Goal: Transaction & Acquisition: Obtain resource

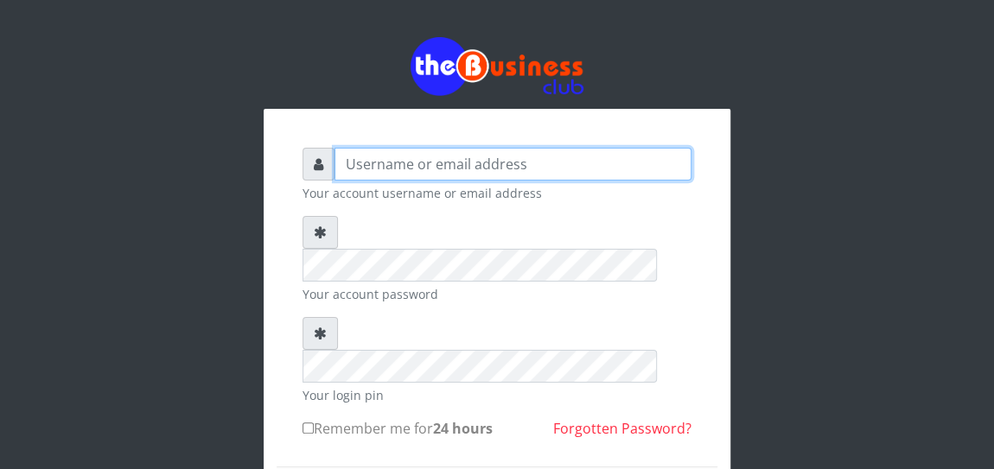
type input "eghosamiracle2017@gmail.com"
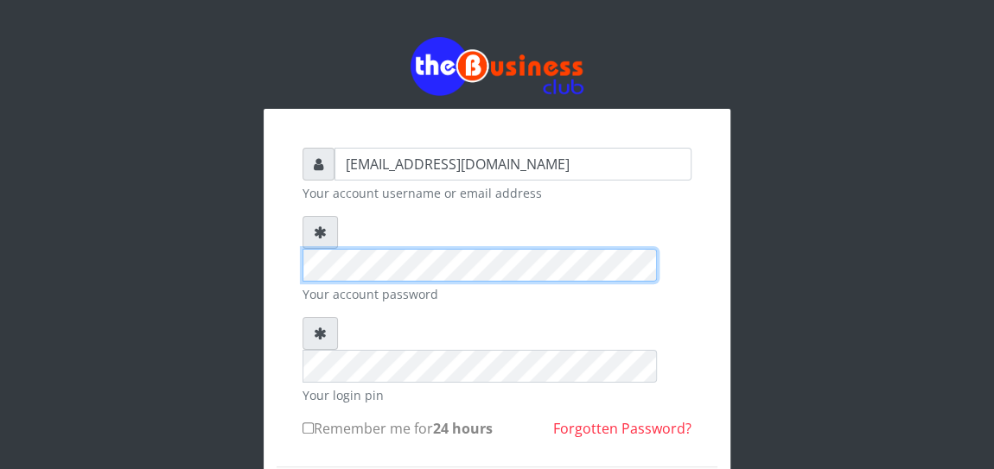
click at [293, 239] on div "eghosamiracle2017@gmail.com Your account username or email address Your account…" at bounding box center [497, 377] width 415 height 484
click at [323, 233] on div at bounding box center [497, 249] width 389 height 66
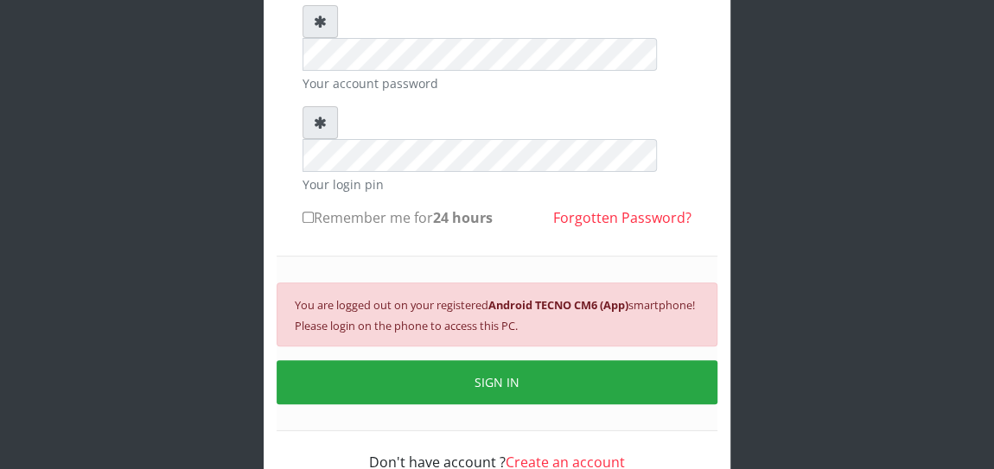
scroll to position [214, 0]
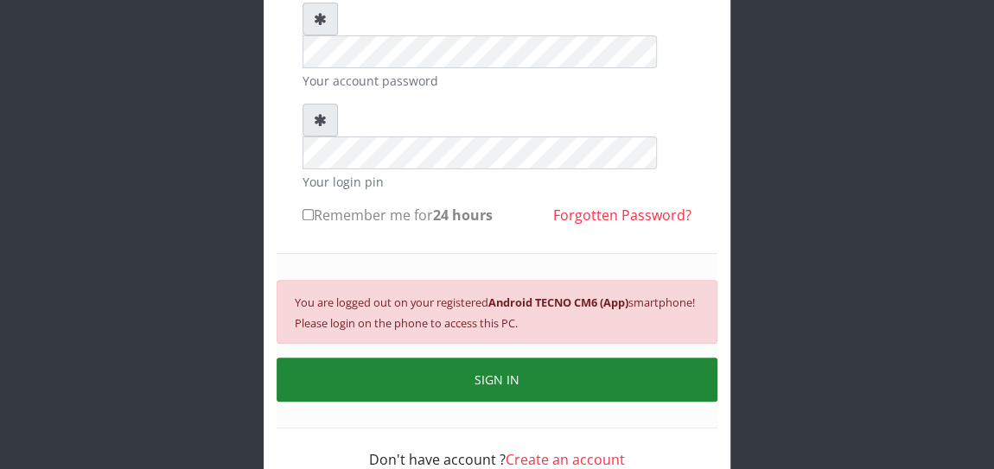
drag, startPoint x: 496, startPoint y: 318, endPoint x: 508, endPoint y: 315, distance: 11.8
click at [496, 358] on button "SIGN IN" at bounding box center [497, 380] width 441 height 44
click at [461, 358] on button "SIGN IN" at bounding box center [497, 380] width 441 height 44
click at [471, 358] on button "SIGN IN" at bounding box center [497, 380] width 441 height 44
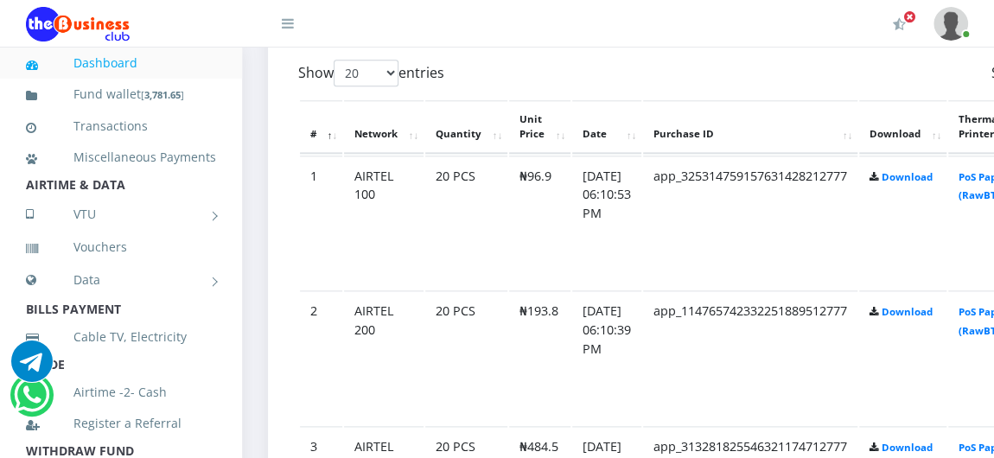
scroll to position [942, 0]
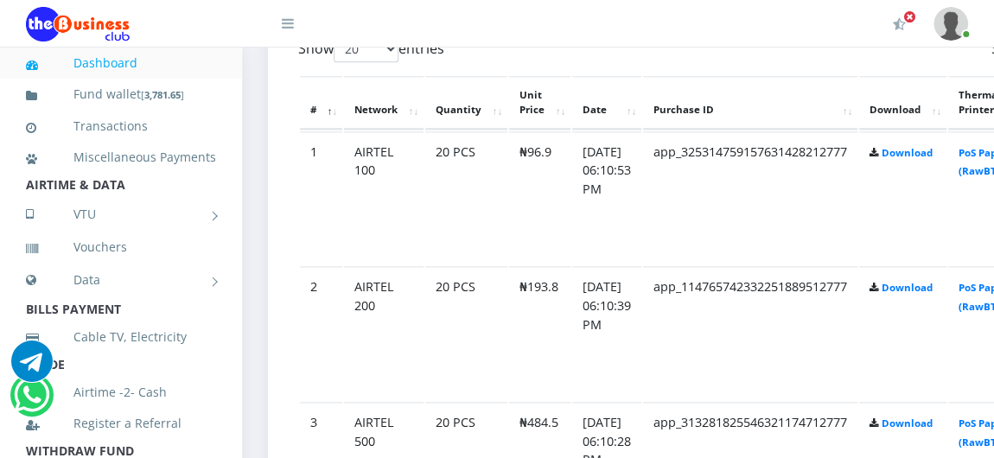
click at [825, 198] on td "app_325314759157631428212777" at bounding box center [750, 198] width 214 height 134
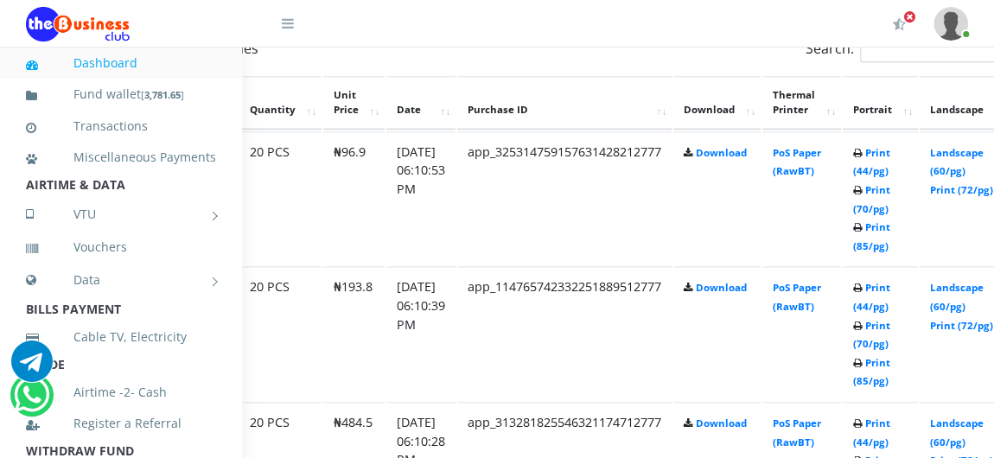
scroll to position [942, 188]
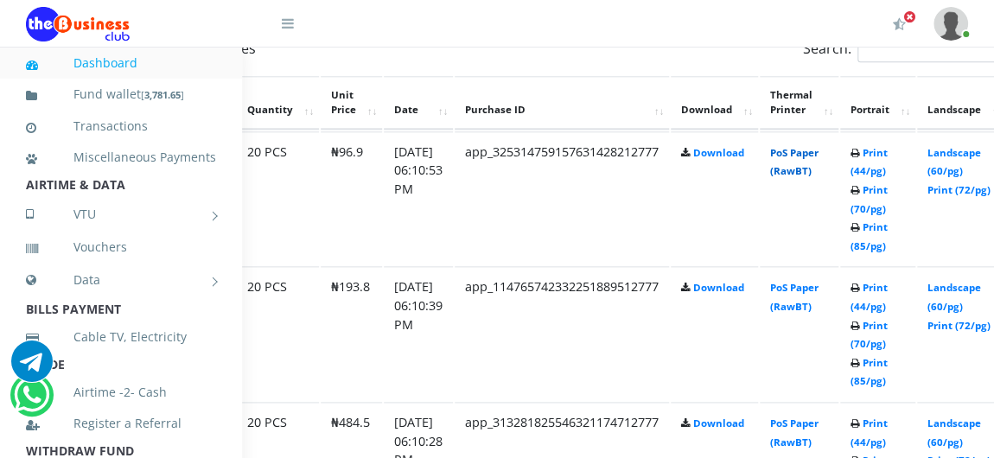
click at [815, 170] on link "PoS Paper (RawBT)" at bounding box center [794, 162] width 48 height 32
click at [810, 304] on link "PoS Paper (RawBT)" at bounding box center [794, 297] width 48 height 32
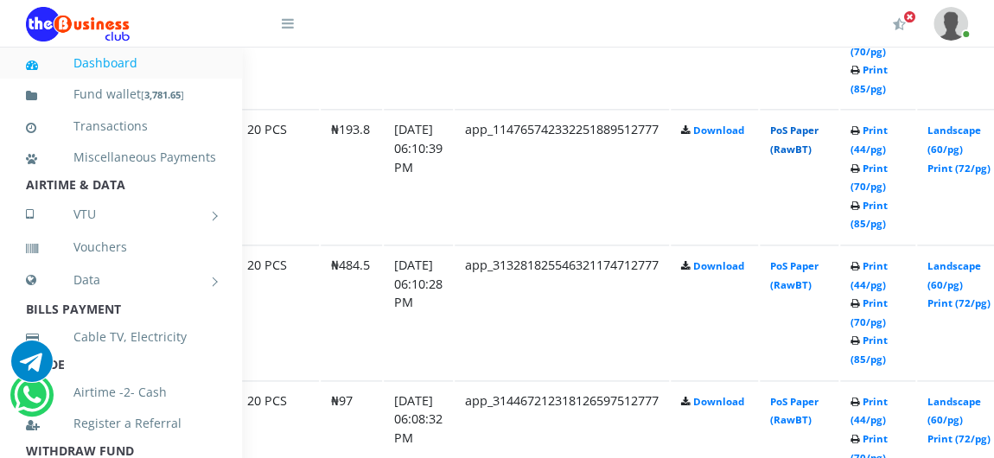
scroll to position [1100, 188]
click at [805, 284] on link "PoS Paper (RawBT)" at bounding box center [794, 275] width 48 height 32
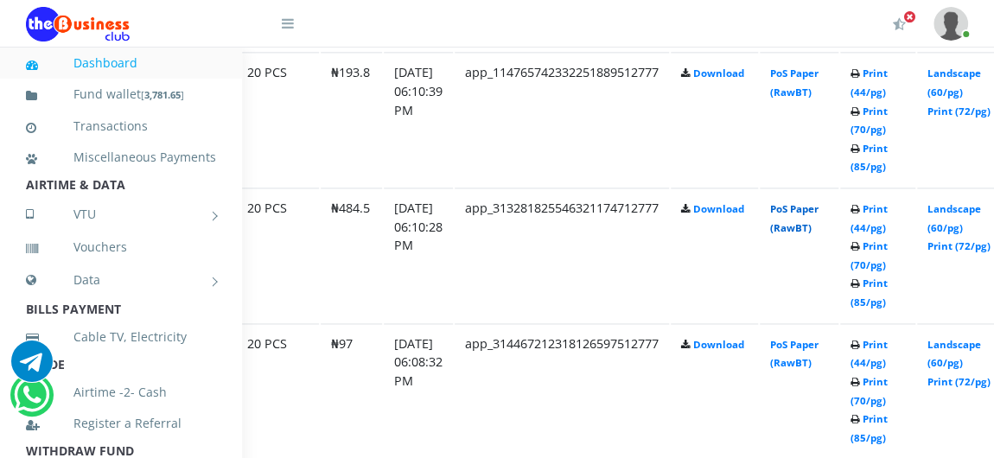
scroll to position [1257, 188]
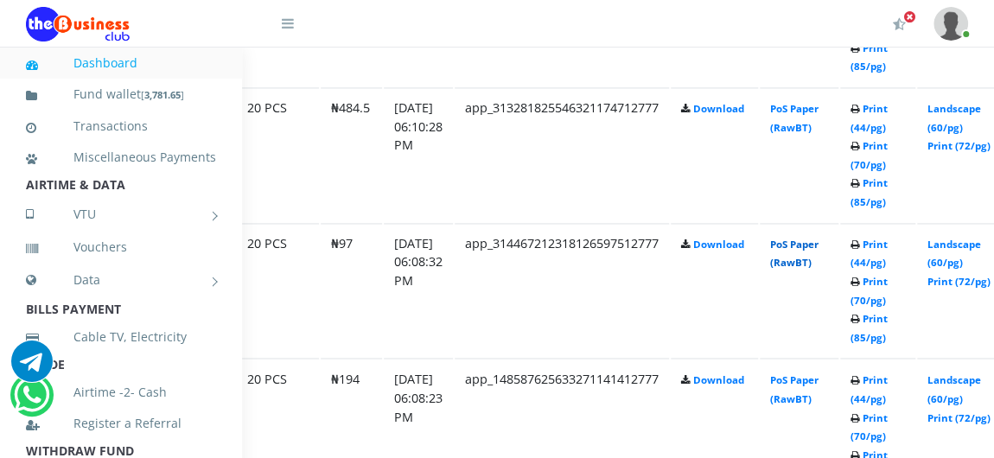
click at [819, 259] on link "PoS Paper (RawBT)" at bounding box center [794, 254] width 48 height 32
click at [819, 394] on link "PoS Paper (RawBT)" at bounding box center [794, 389] width 48 height 32
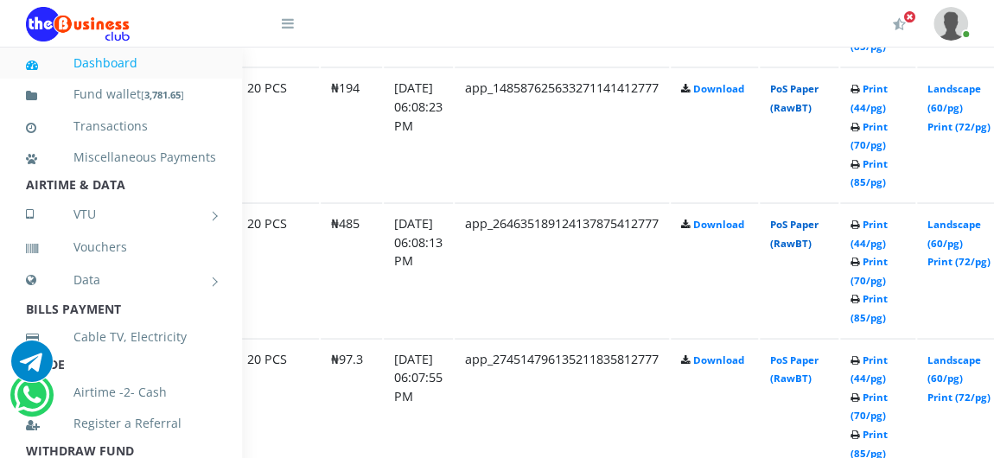
scroll to position [1572, 188]
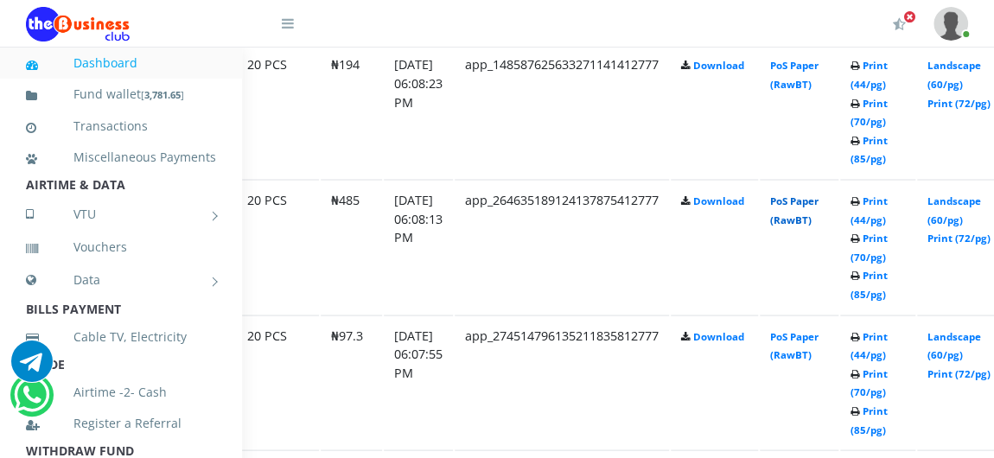
click at [815, 220] on link "PoS Paper (RawBT)" at bounding box center [794, 210] width 48 height 32
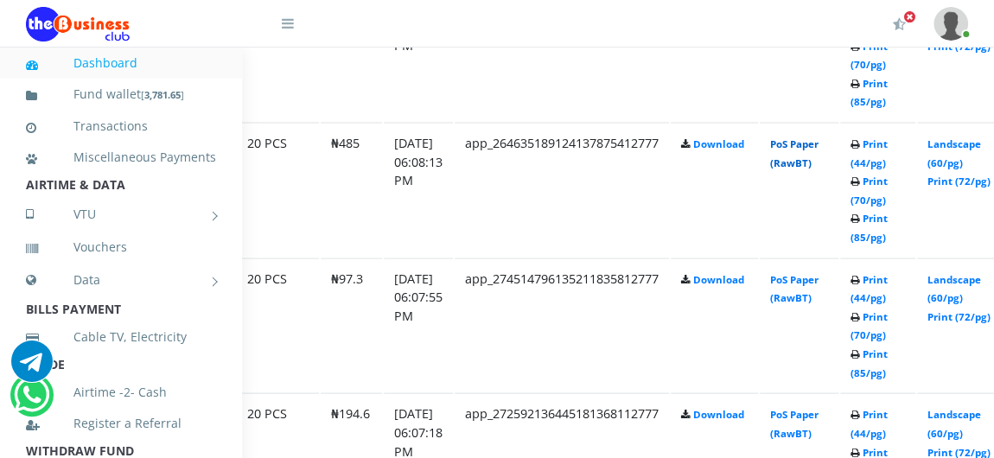
scroll to position [1651, 188]
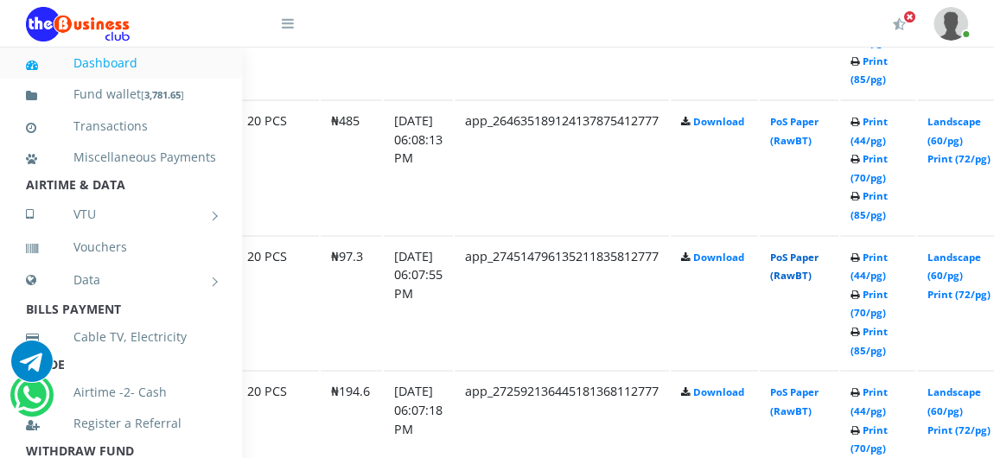
click at [808, 271] on link "PoS Paper (RawBT)" at bounding box center [794, 267] width 48 height 32
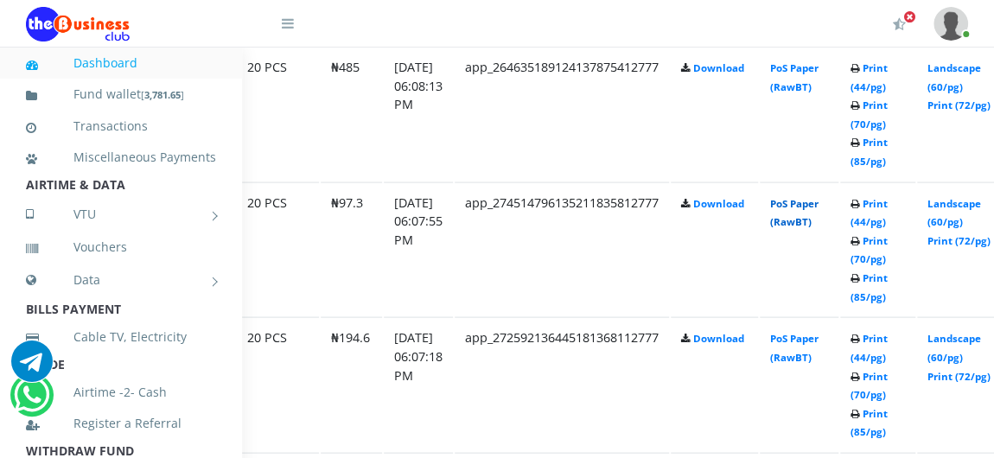
scroll to position [1728, 188]
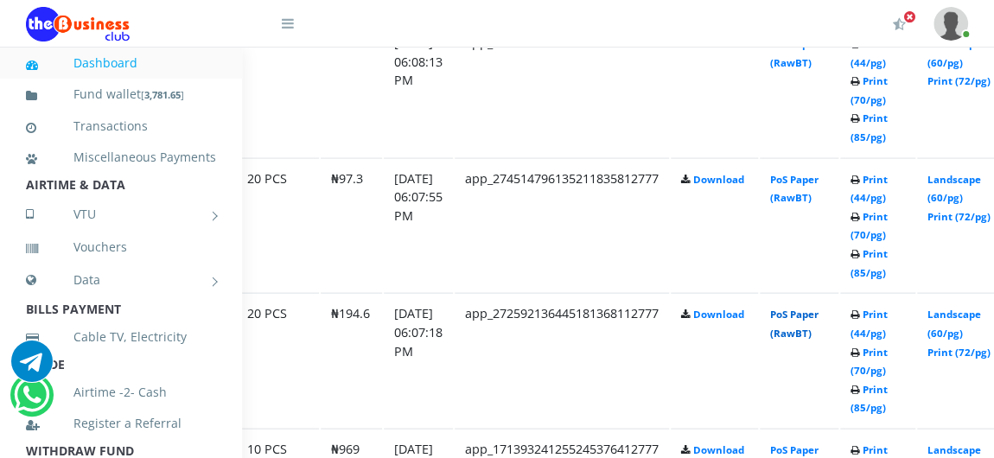
click at [810, 332] on link "PoS Paper (RawBT)" at bounding box center [794, 324] width 48 height 32
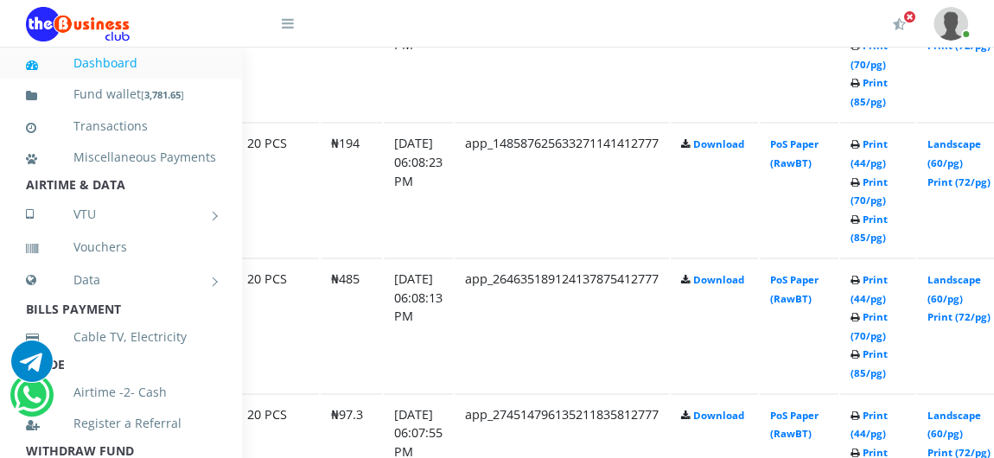
scroll to position [1572, 188]
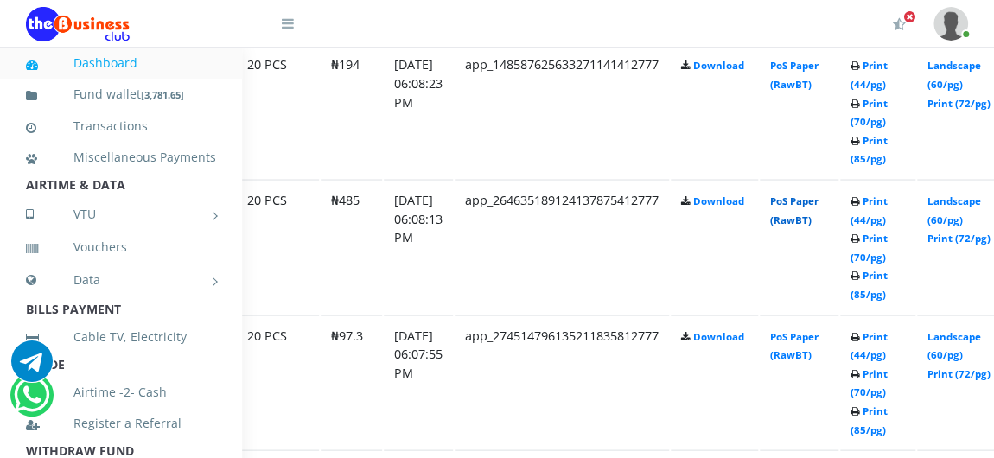
click at [805, 220] on link "PoS Paper (RawBT)" at bounding box center [794, 210] width 48 height 32
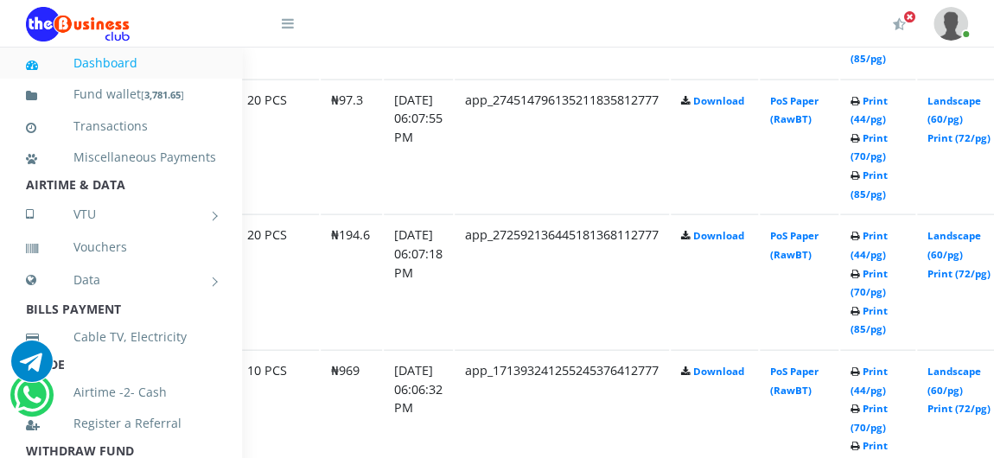
scroll to position [1886, 188]
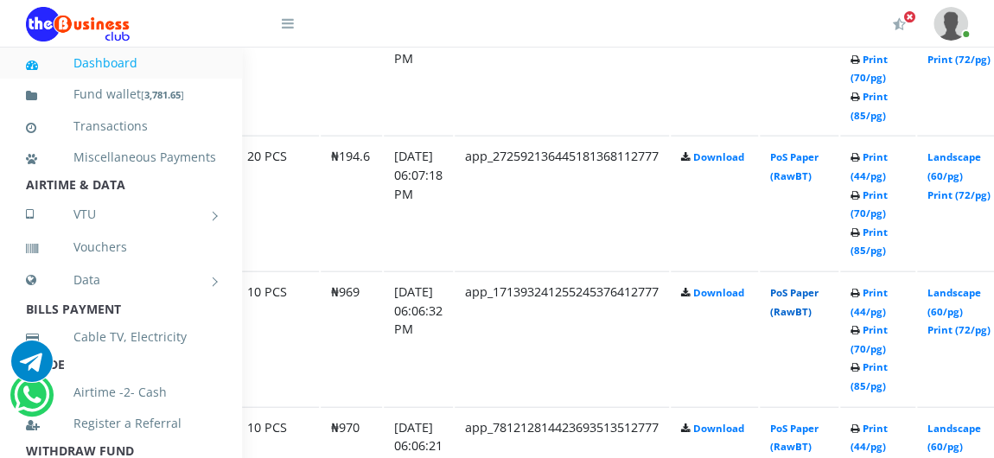
click at [806, 306] on link "PoS Paper (RawBT)" at bounding box center [794, 302] width 48 height 32
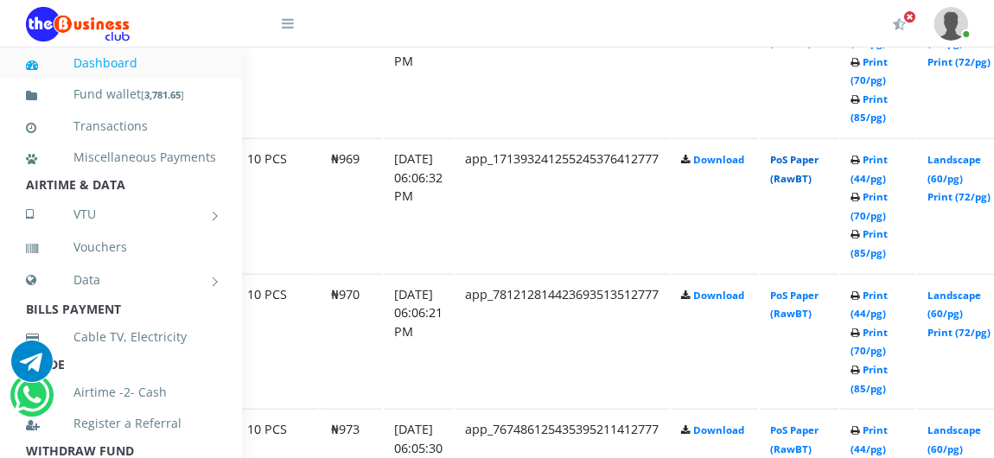
scroll to position [2043, 188]
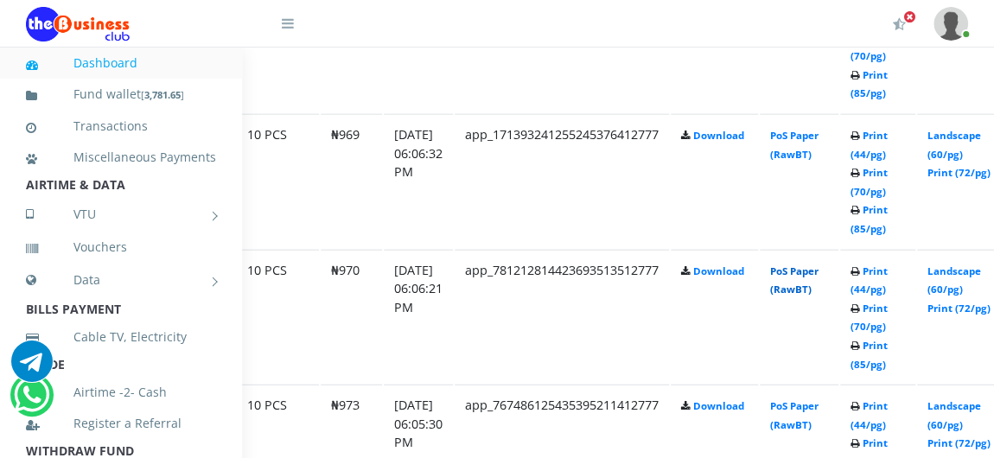
click at [816, 288] on link "PoS Paper (RawBT)" at bounding box center [794, 281] width 48 height 32
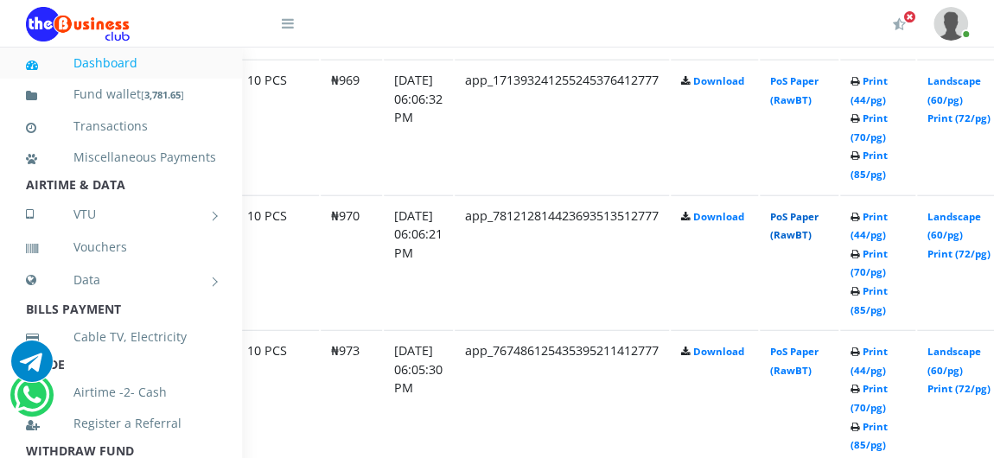
scroll to position [2122, 188]
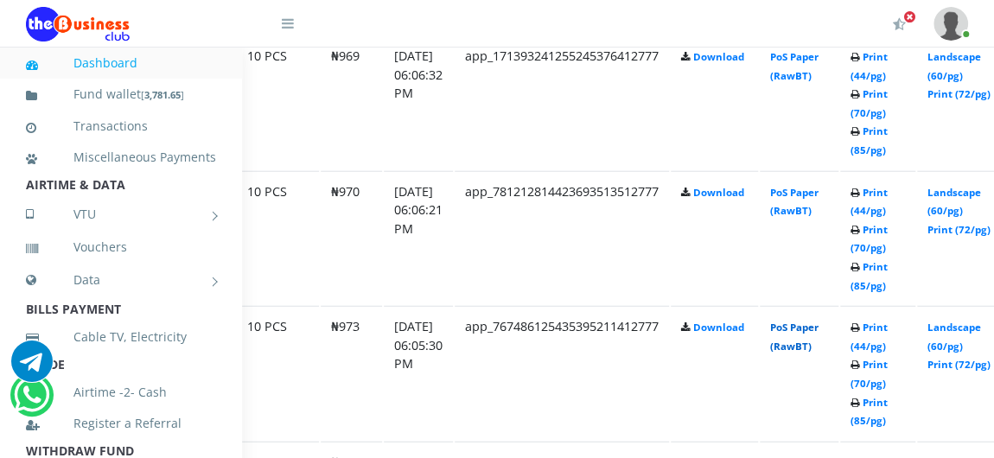
click at [816, 341] on link "PoS Paper (RawBT)" at bounding box center [794, 337] width 48 height 32
